Goal: Information Seeking & Learning: Learn about a topic

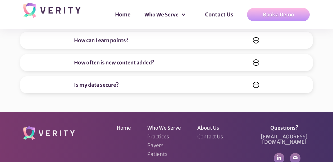
scroll to position [1966, 0]
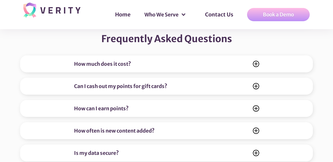
click at [149, 55] on div "How much does it cost? If you are signing up through a participating Clinic, He…" at bounding box center [166, 63] width 293 height 17
click at [255, 61] on icon at bounding box center [256, 64] width 6 height 6
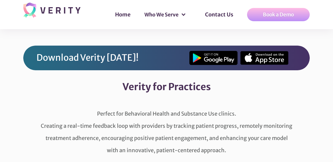
scroll to position [1203, 0]
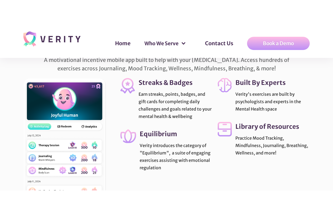
scroll to position [1044, 0]
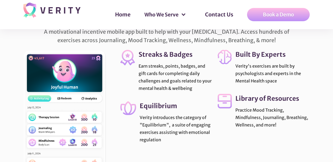
click at [44, 84] on img at bounding box center [64, 108] width 83 height 117
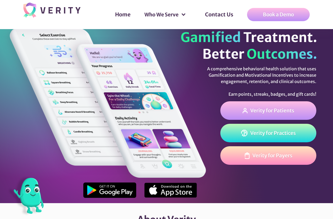
scroll to position [0, 0]
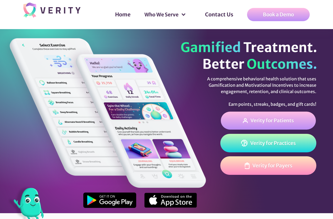
click at [271, 121] on div "Verity for Patients" at bounding box center [272, 120] width 43 height 5
click at [324, 78] on section "A comprehensive behavioral health solution that uses Gamification and Motivatio…" at bounding box center [166, 121] width 333 height 184
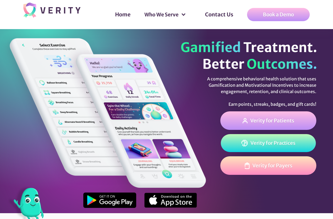
click at [300, 140] on link "Verity for Practices" at bounding box center [268, 143] width 95 height 18
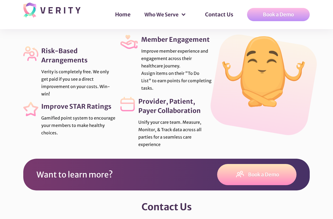
scroll to position [1681, 0]
